Goal: Task Accomplishment & Management: Manage account settings

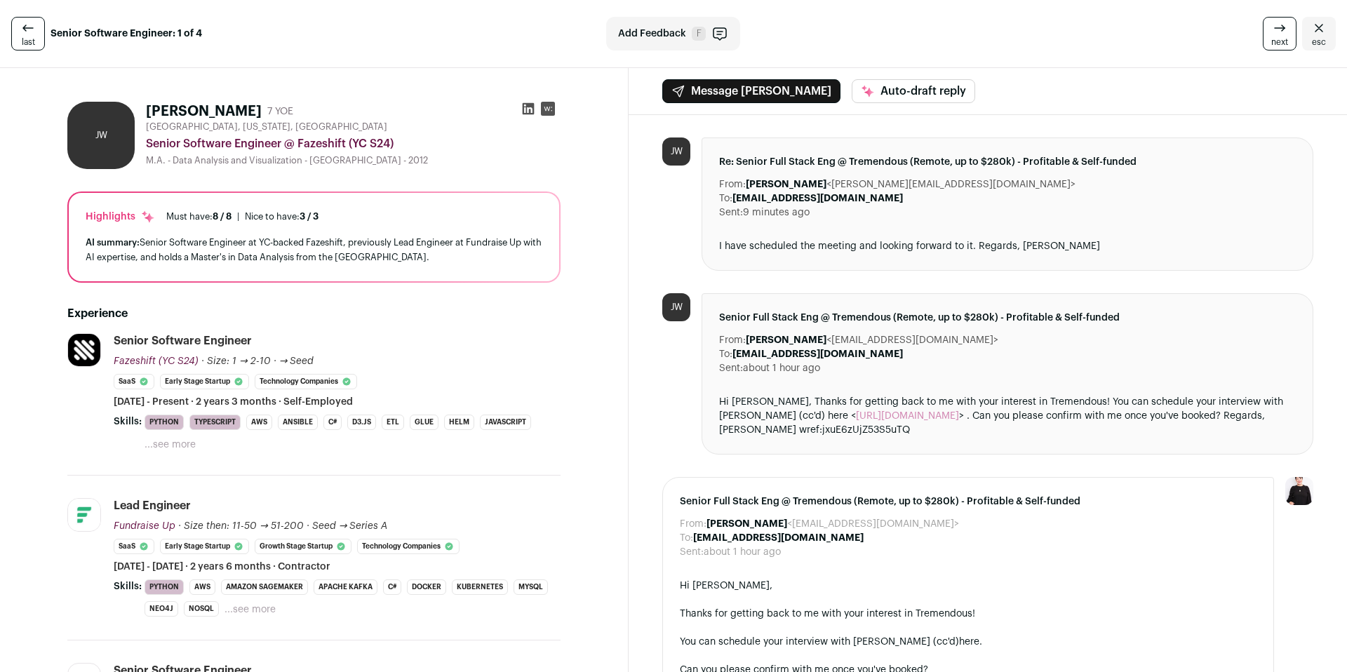
click at [18, 36] on link "last" at bounding box center [28, 34] width 34 height 34
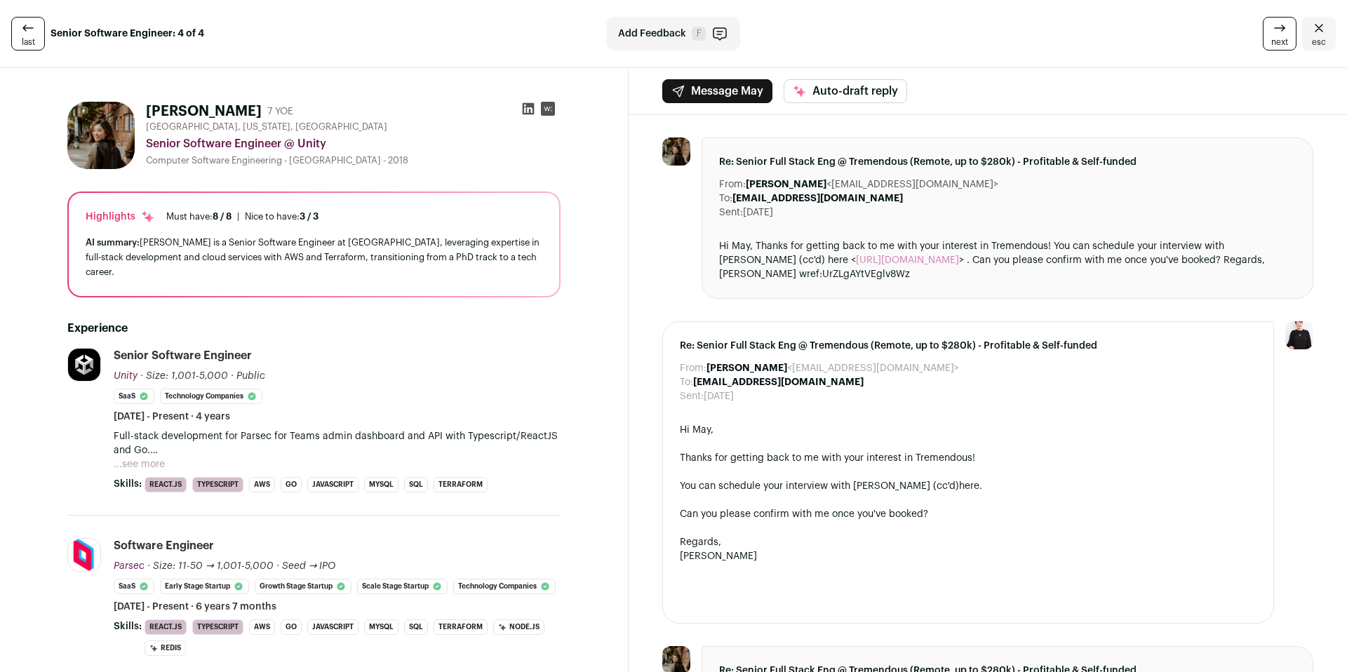
click at [1319, 32] on link "esc" at bounding box center [1319, 34] width 34 height 34
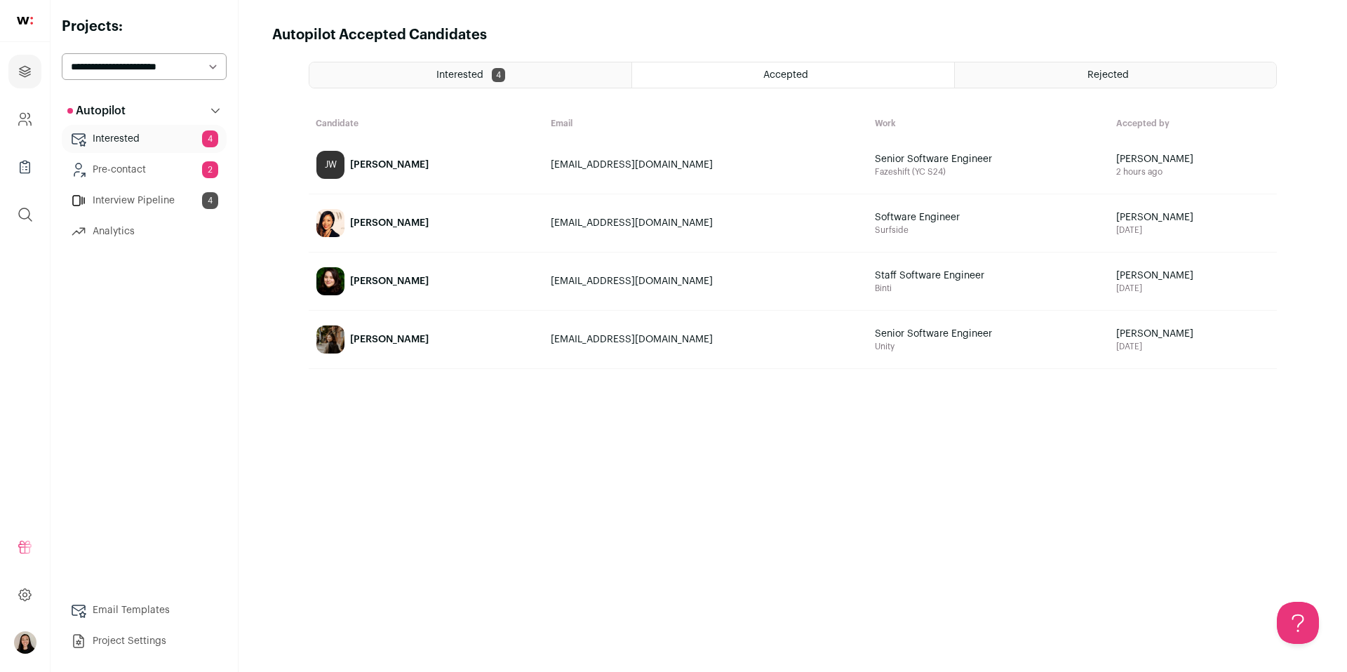
click at [137, 167] on link "Pre-contact 2" at bounding box center [144, 170] width 165 height 28
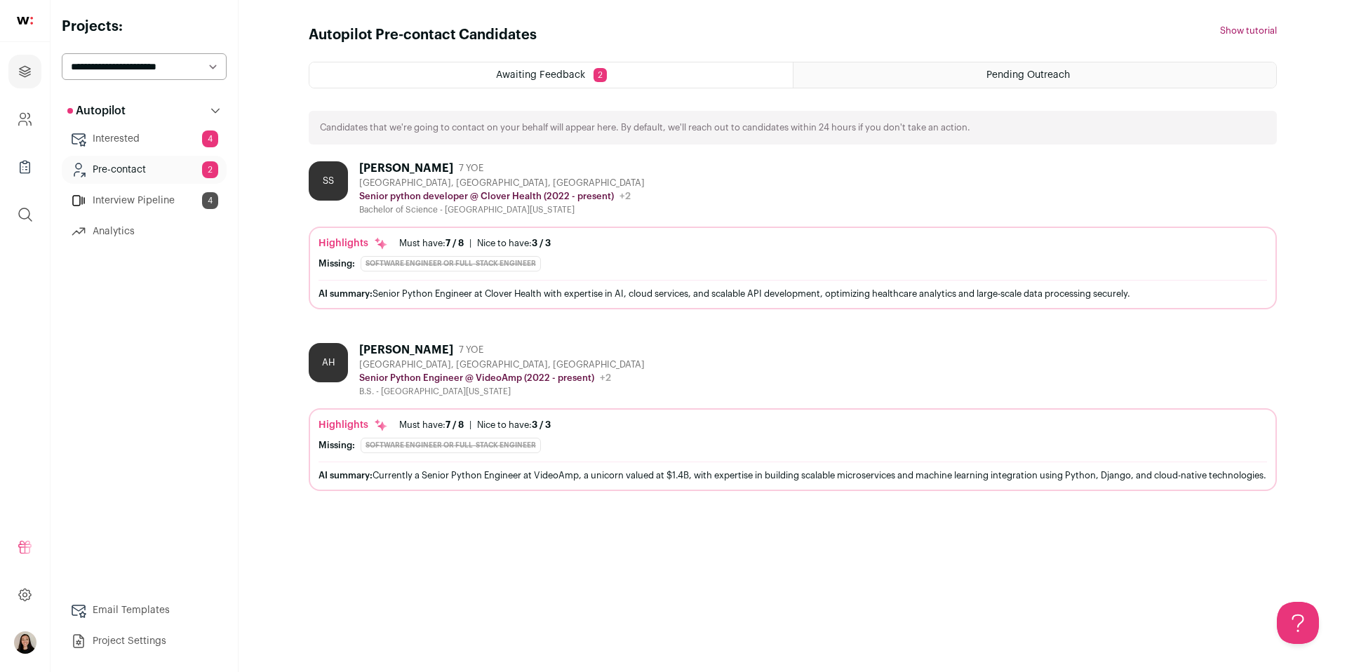
click at [157, 202] on link "Interview Pipeline 4" at bounding box center [144, 201] width 165 height 28
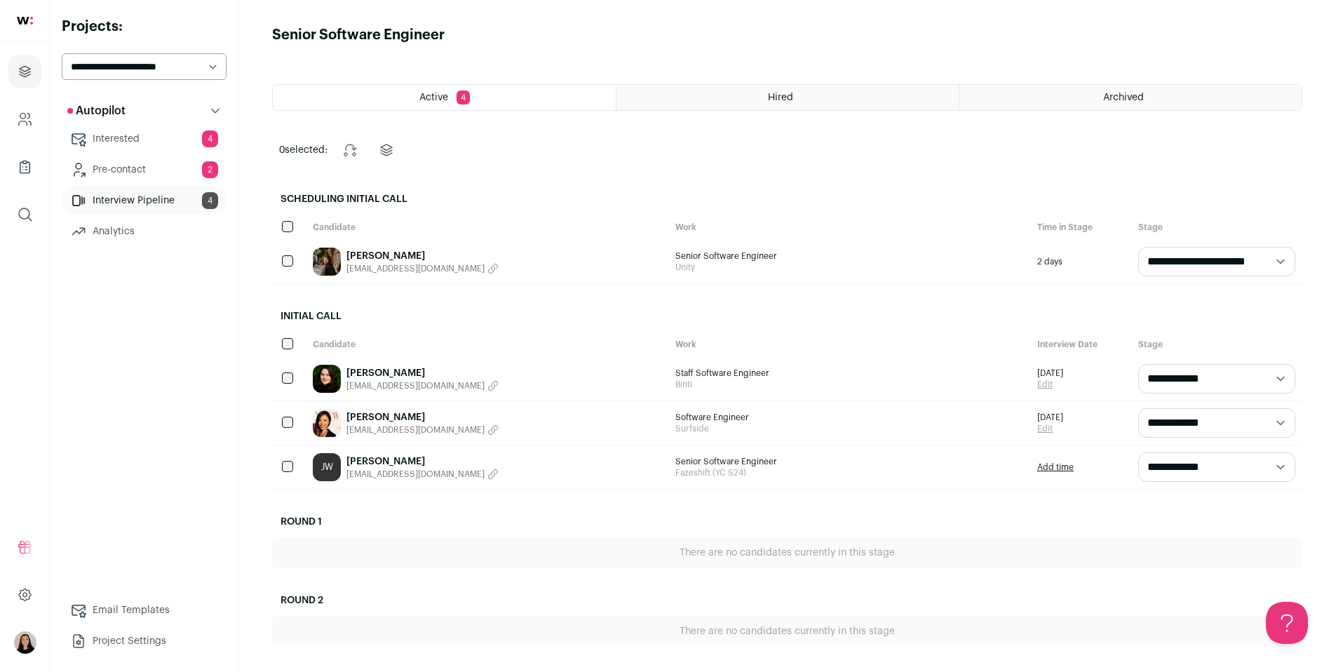
click at [378, 368] on link "Melissa Gore" at bounding box center [423, 373] width 152 height 14
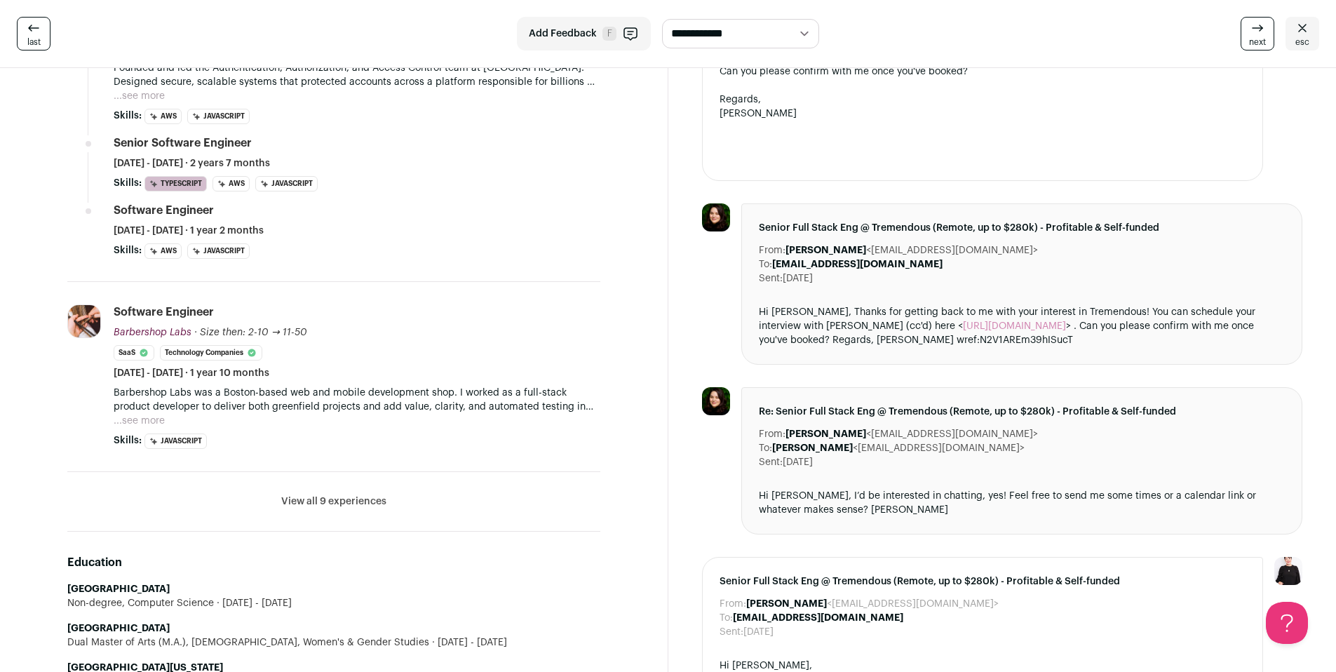
scroll to position [899, 0]
